Goal: Find specific page/section: Find specific page/section

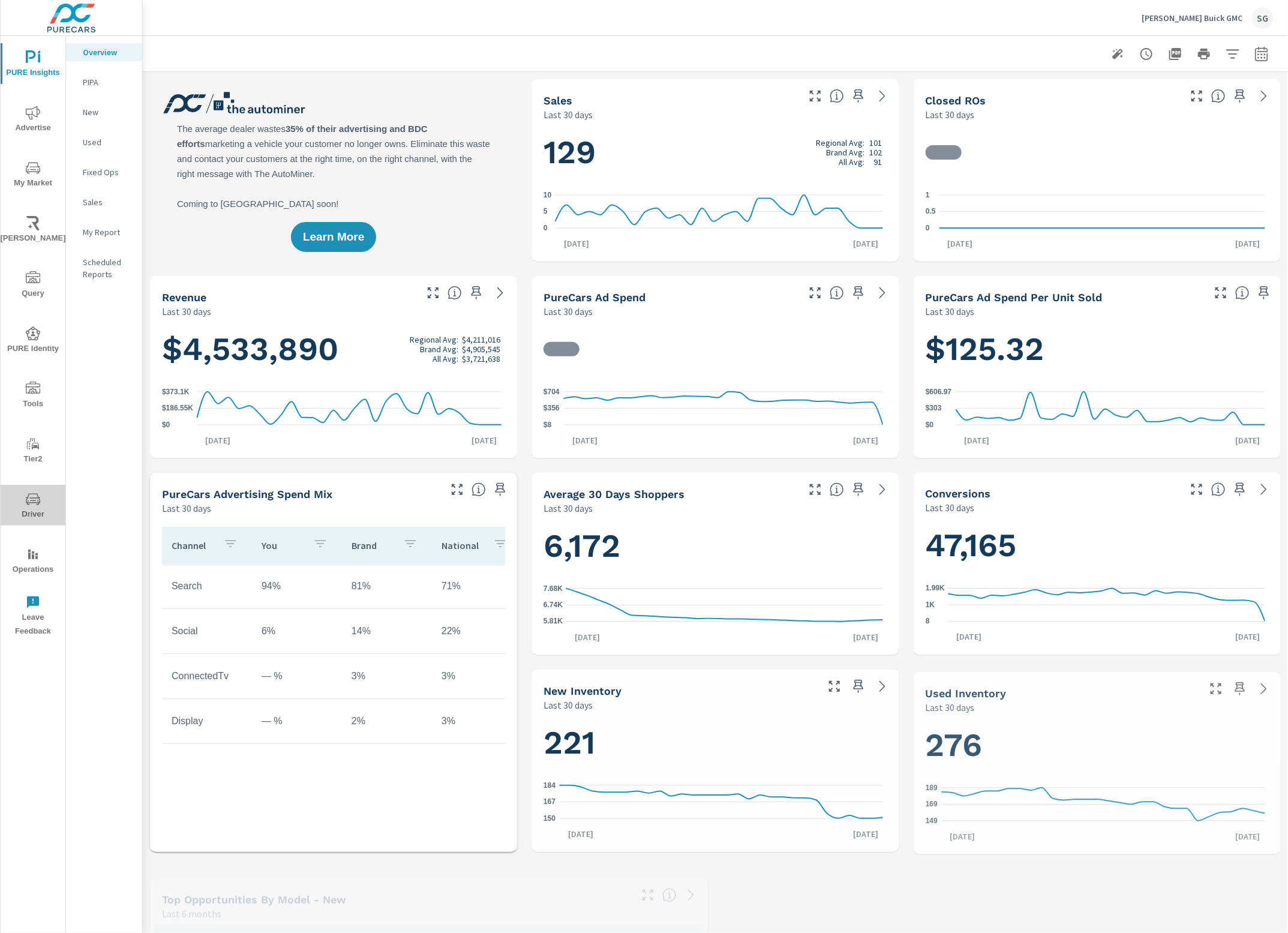
click at [31, 501] on icon "nav menu" at bounding box center [33, 499] width 14 height 14
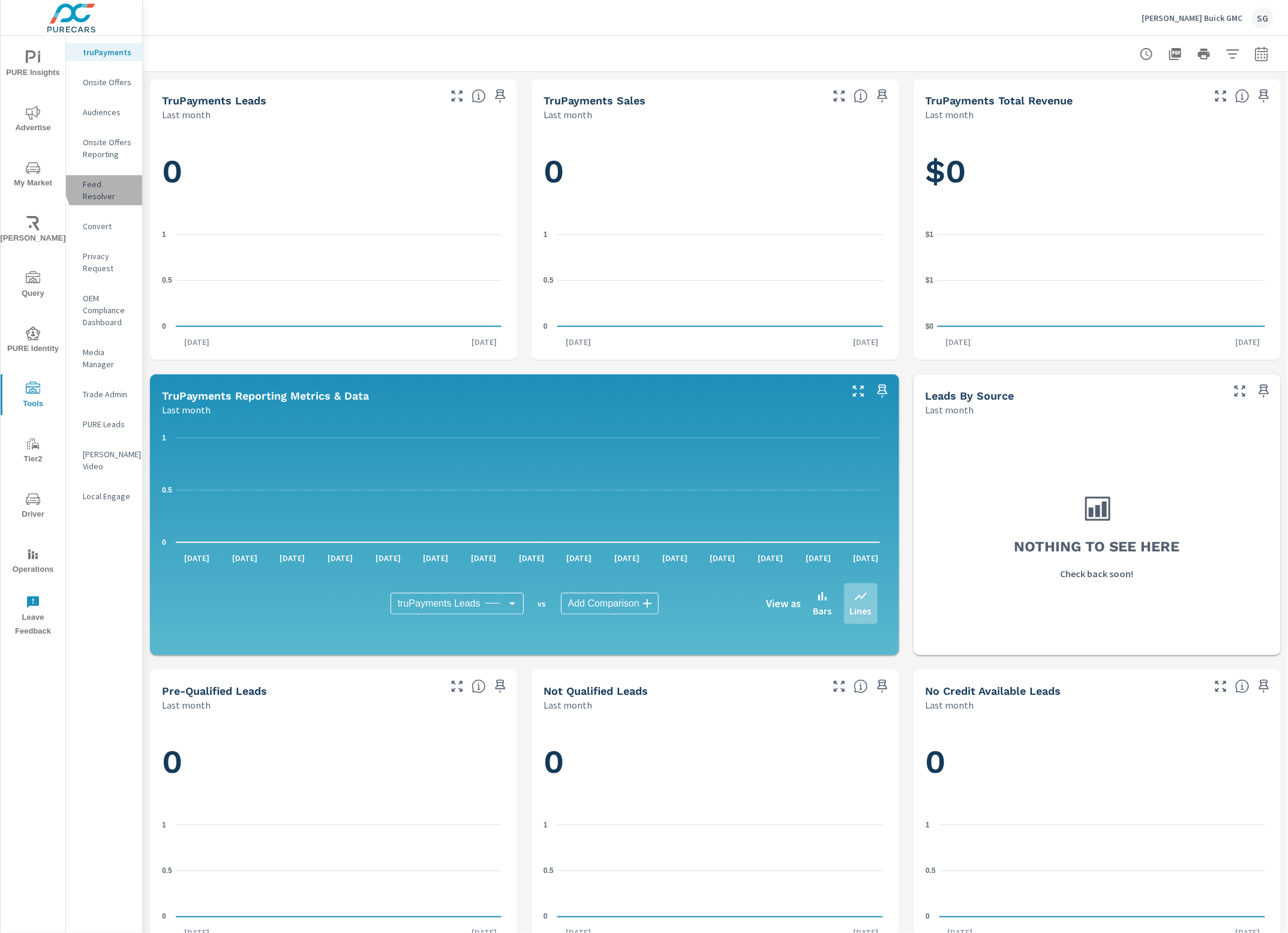
click at [121, 181] on p "Feed Resolver" at bounding box center [108, 190] width 50 height 24
